Goal: Check status: Check status

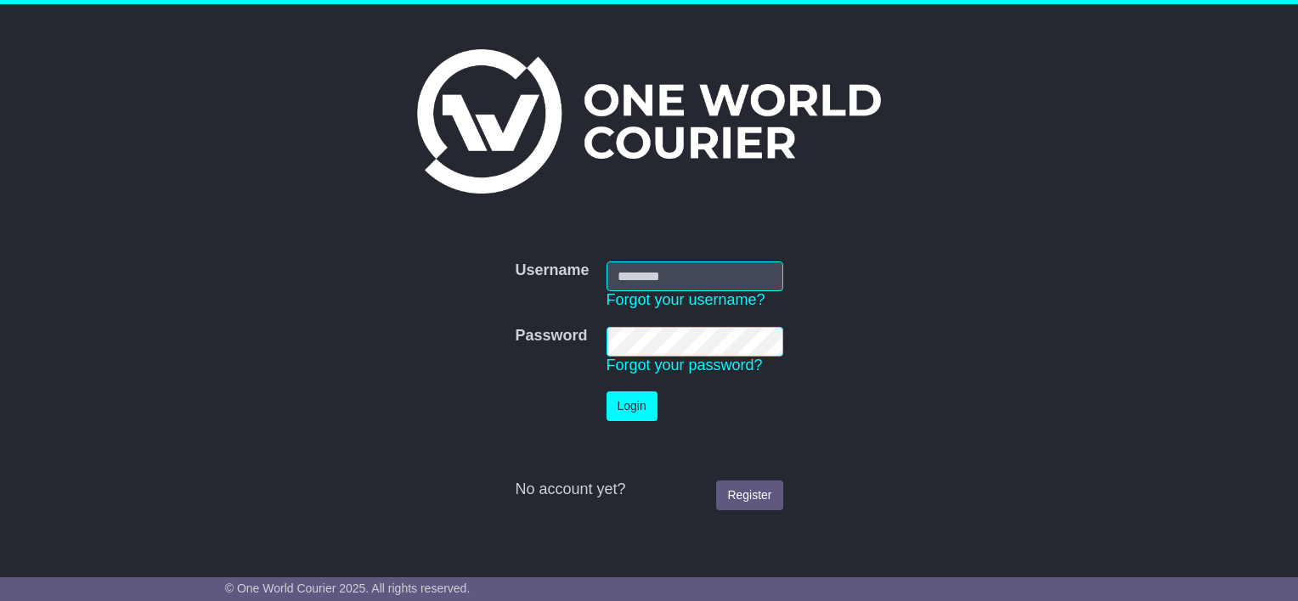
type input "**********"
click at [629, 411] on button "Login" at bounding box center [631, 406] width 51 height 30
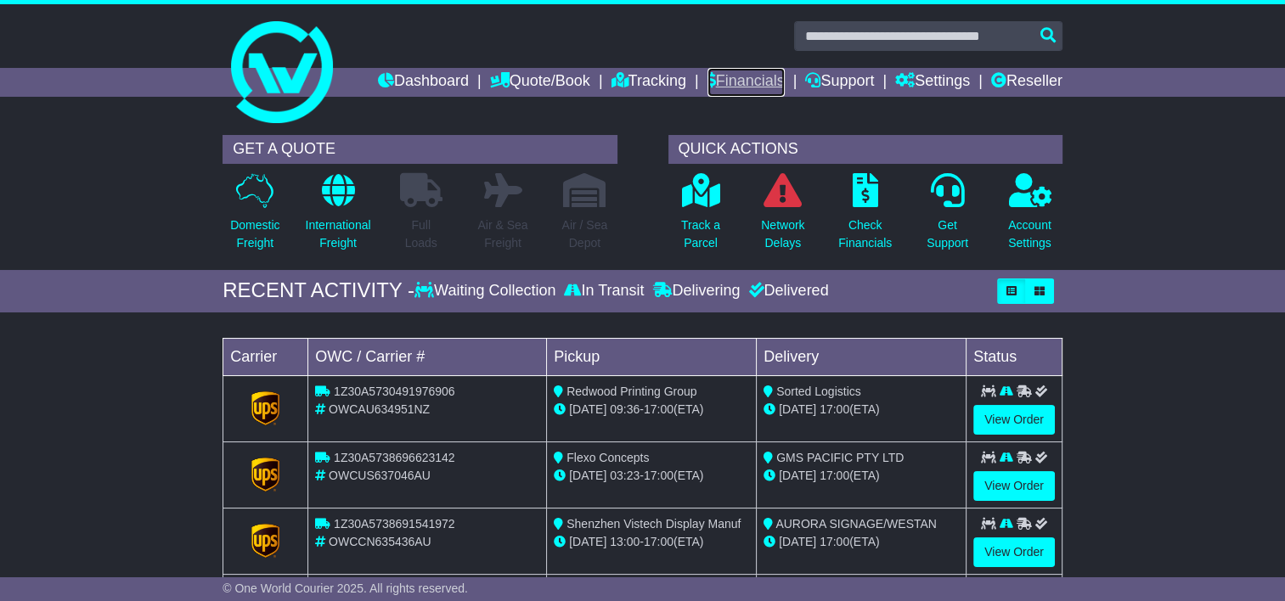
click at [750, 80] on link "Financials" at bounding box center [745, 82] width 77 height 29
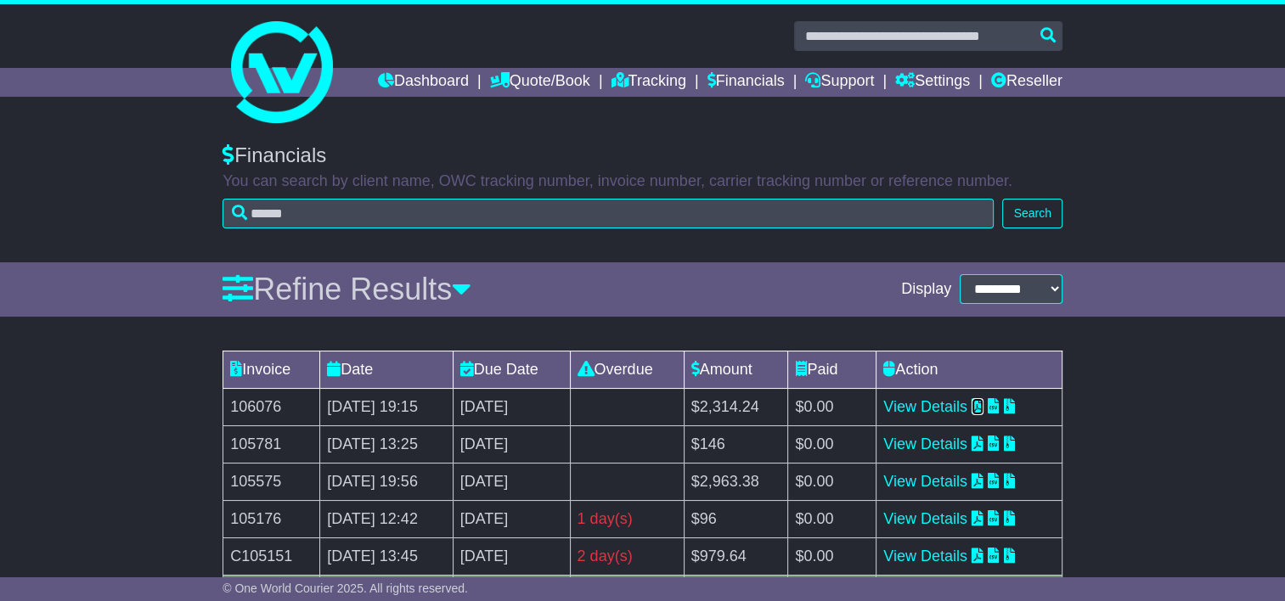
click at [983, 400] on icon at bounding box center [977, 405] width 12 height 15
click at [1016, 405] on icon at bounding box center [1010, 405] width 12 height 15
click at [983, 441] on icon at bounding box center [977, 443] width 12 height 15
